Goal: Navigation & Orientation: Find specific page/section

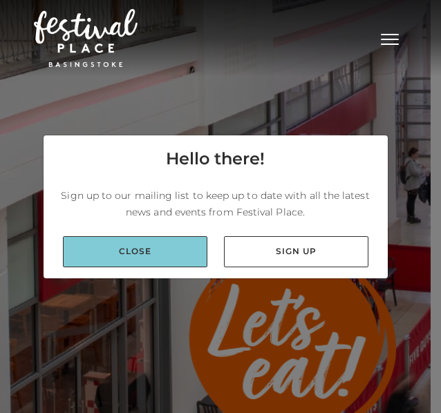
click at [173, 246] on link "Close" at bounding box center [135, 251] width 144 height 31
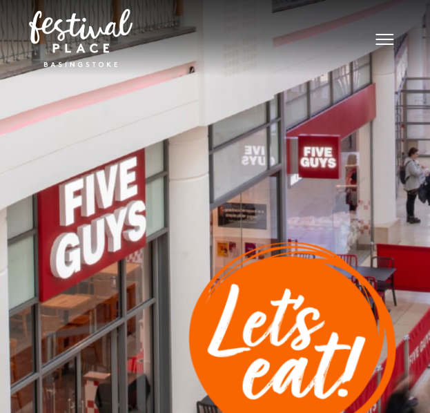
click at [384, 37] on button "Toggle navigation" at bounding box center [385, 38] width 35 height 20
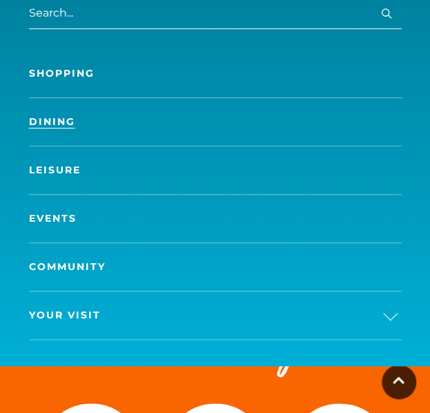
scroll to position [189, 0]
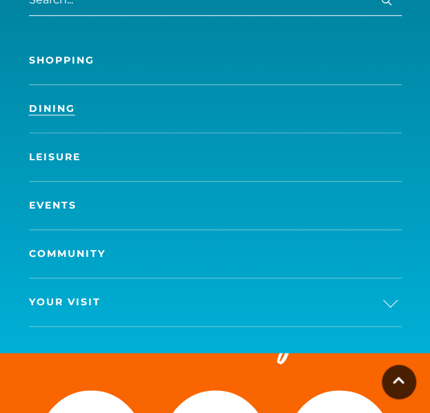
click at [300, 144] on link "Leisure" at bounding box center [215, 157] width 373 height 48
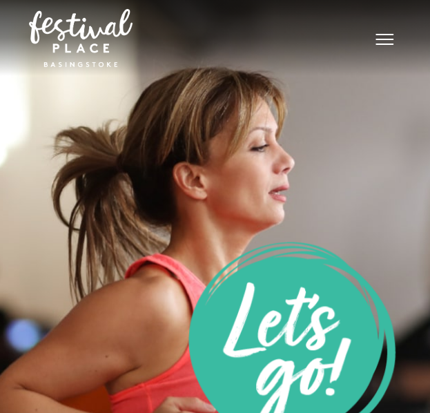
click at [372, 31] on button "Toggle navigation" at bounding box center [385, 38] width 35 height 20
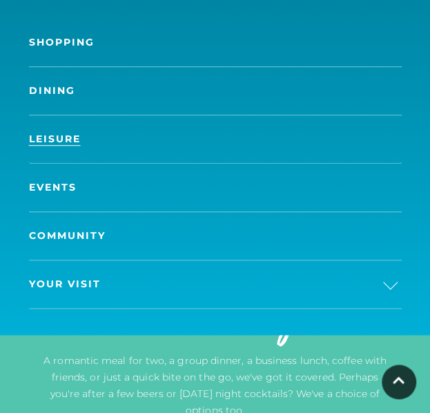
scroll to position [204, 0]
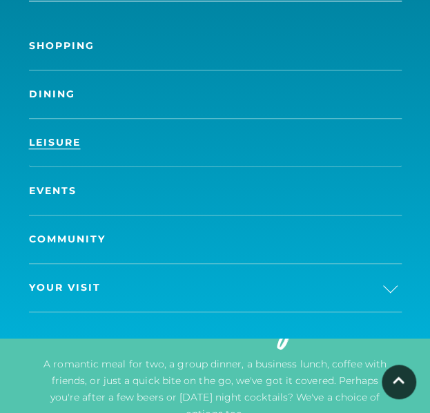
click at [363, 276] on link "Your Visit" at bounding box center [215, 288] width 373 height 48
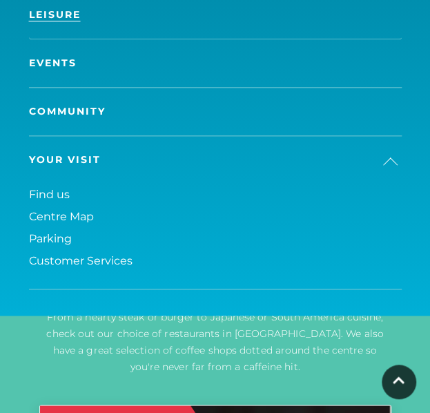
scroll to position [332, 0]
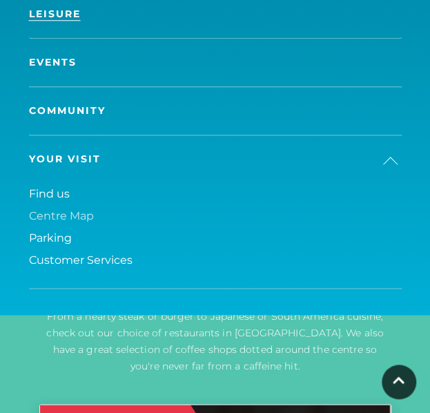
click at [45, 220] on span "Centre Map" at bounding box center [61, 215] width 65 height 13
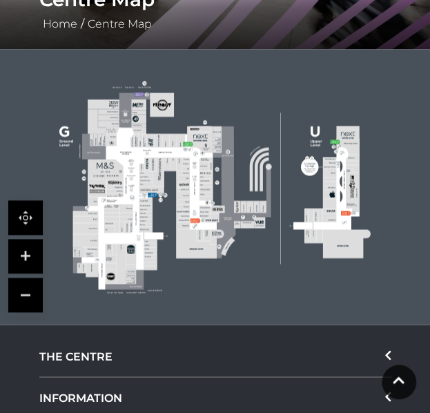
scroll to position [339, 0]
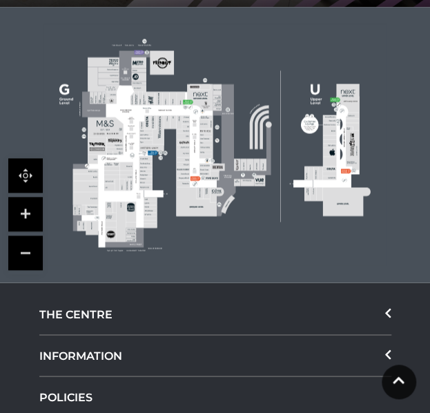
click at [29, 211] on link at bounding box center [25, 214] width 35 height 35
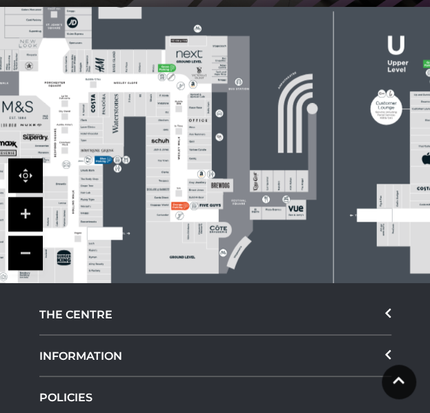
click at [29, 211] on link at bounding box center [25, 214] width 35 height 35
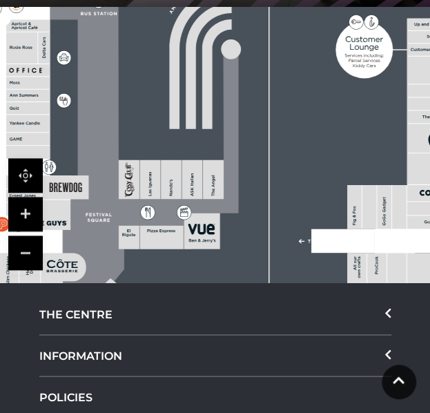
drag, startPoint x: 178, startPoint y: 135, endPoint x: -1, endPoint y: 68, distance: 190.8
click at [0, 68] on html "Skip to Navigation Skip to Content Toggle navigation .st5{fill:none;stroke:#FFF…" at bounding box center [215, 138] width 430 height 954
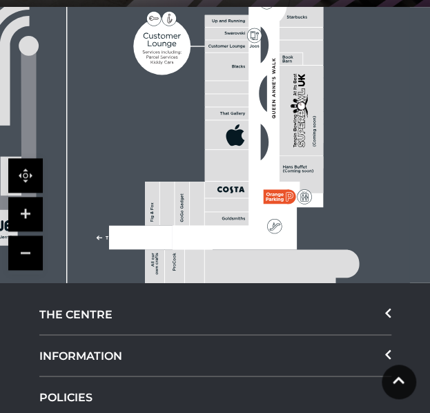
drag, startPoint x: 160, startPoint y: 134, endPoint x: -1, endPoint y: 133, distance: 161.0
click at [0, 133] on html "Skip to Navigation Skip to Content Toggle navigation .st5{fill:none;stroke:#FFF…" at bounding box center [215, 138] width 430 height 954
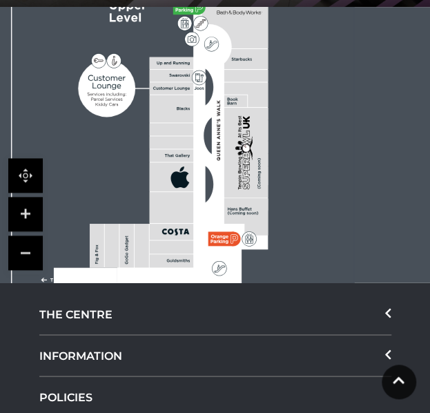
drag, startPoint x: 175, startPoint y: 156, endPoint x: 120, endPoint y: 198, distance: 69.5
click at [251, 215] on polygon at bounding box center [247, 216] width 44 height 37
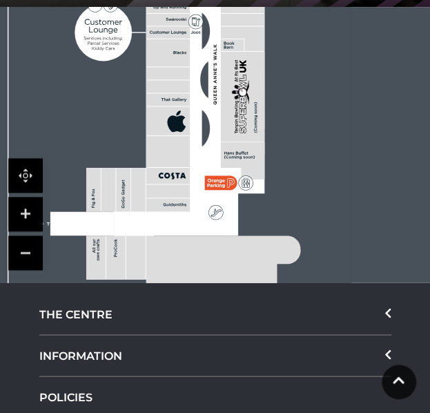
drag, startPoint x: 251, startPoint y: 213, endPoint x: 247, endPoint y: 157, distance: 56.1
click at [247, 157] on icon at bounding box center [246, 157] width 2 height 2
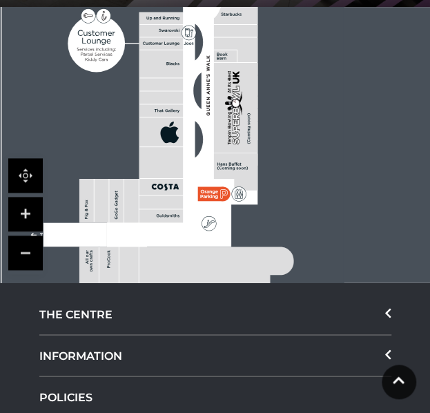
drag, startPoint x: 242, startPoint y: 78, endPoint x: 235, endPoint y: 89, distance: 13.0
click at [235, 89] on polygon at bounding box center [236, 88] width 6 height 5
